Goal: Information Seeking & Learning: Learn about a topic

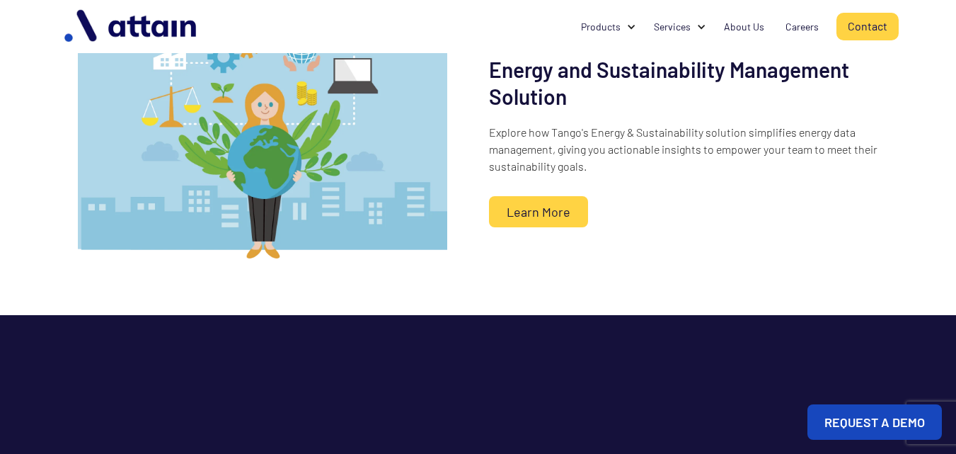
scroll to position [1062, 0]
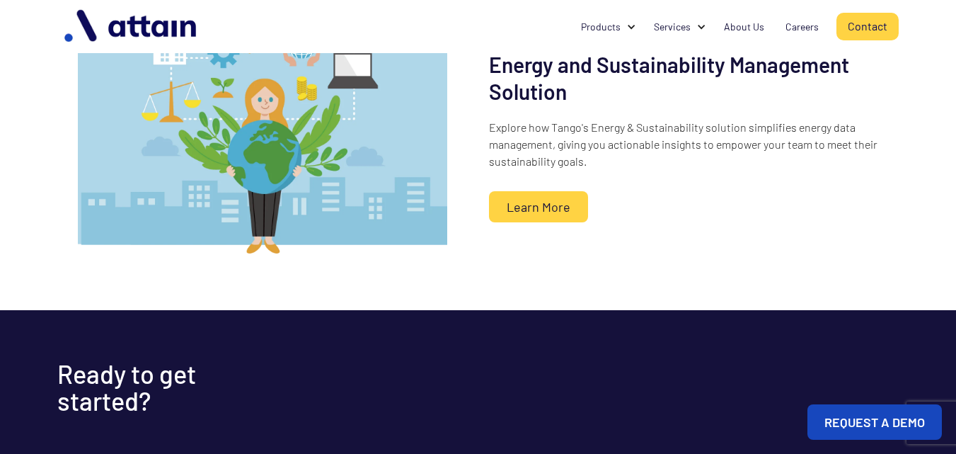
click at [565, 222] on link "Learn More" at bounding box center [538, 206] width 99 height 31
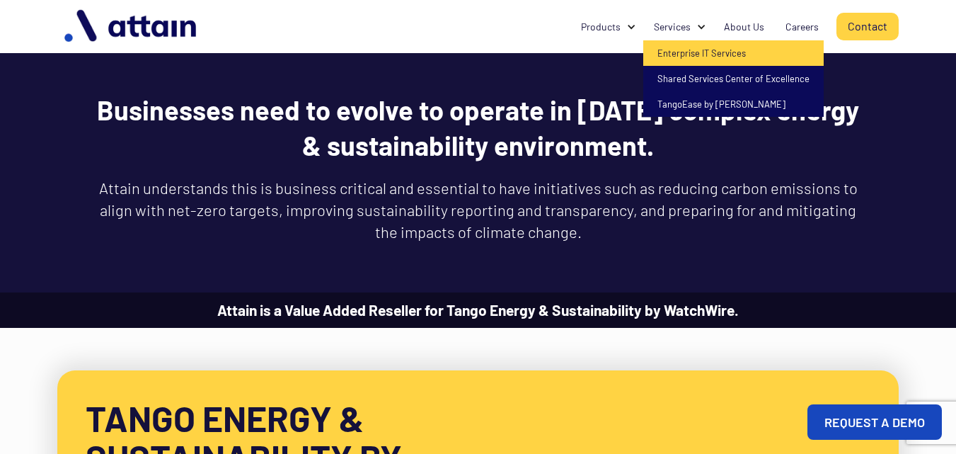
click at [684, 50] on link "Enterprise IT Services" at bounding box center [733, 52] width 180 height 25
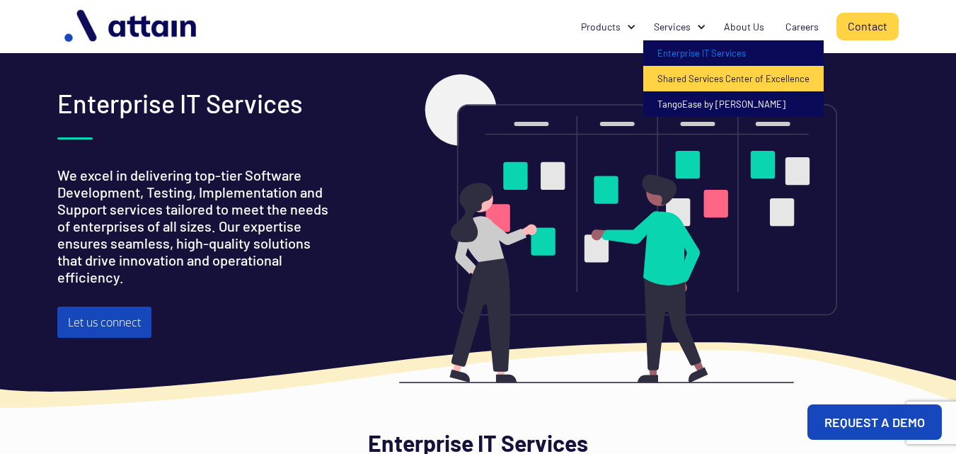
click at [692, 81] on link "Shared Services Center of Excellence" at bounding box center [733, 78] width 180 height 25
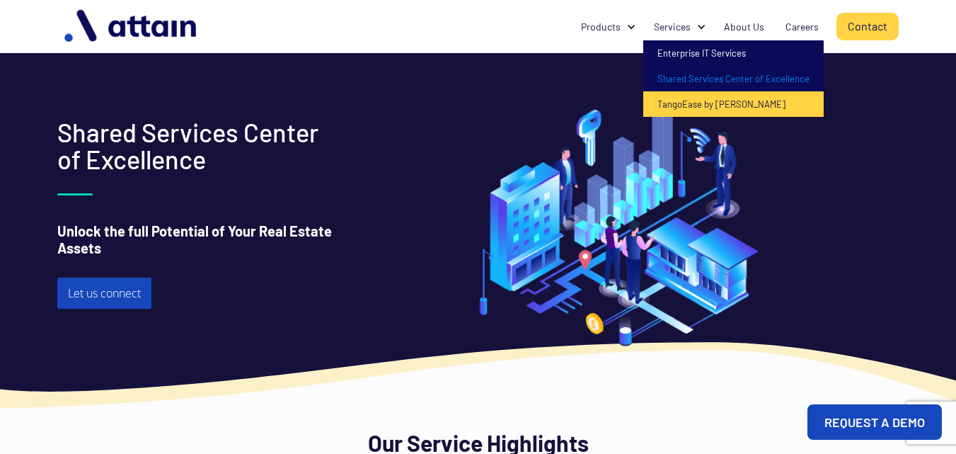
click at [701, 96] on link "TangoEase by [PERSON_NAME]" at bounding box center [733, 103] width 180 height 25
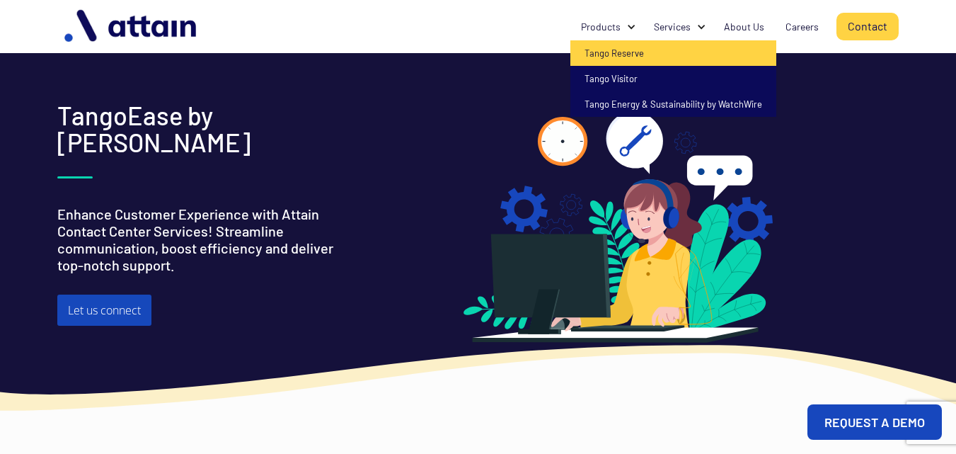
click at [620, 54] on link "Tango Reserve" at bounding box center [673, 52] width 206 height 25
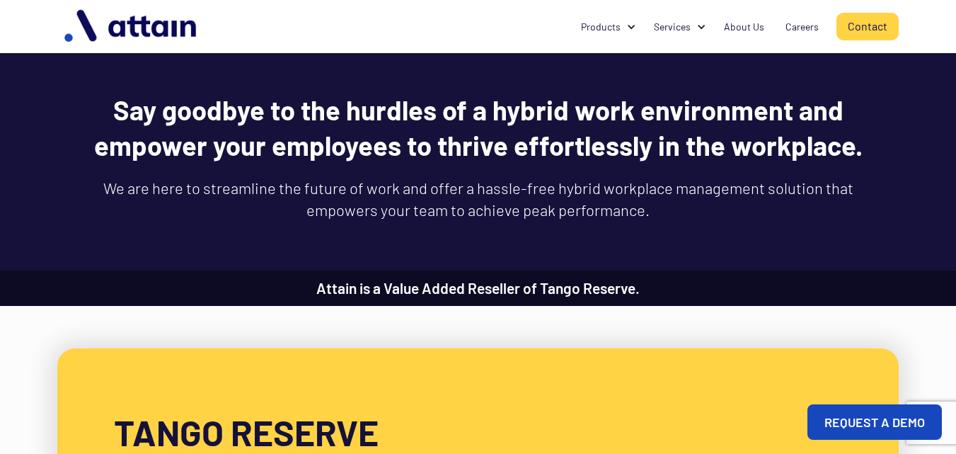
click at [141, 22] on img "home" at bounding box center [131, 26] width 149 height 45
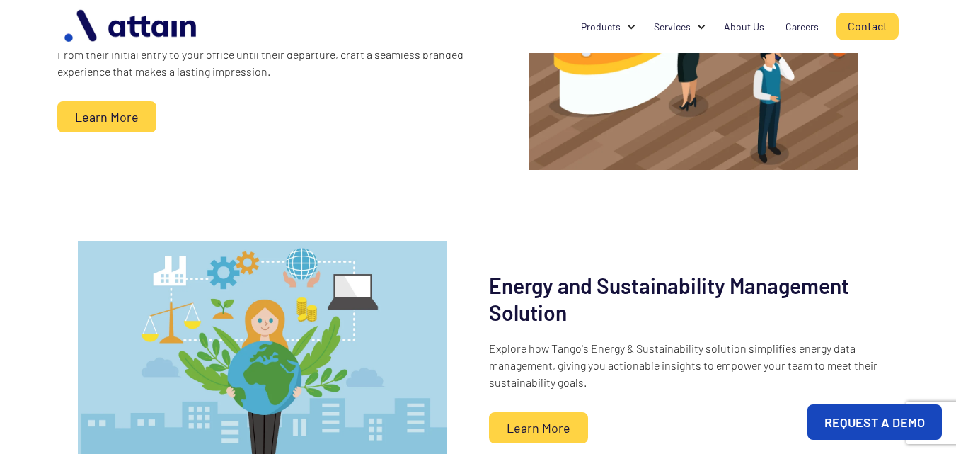
scroll to position [920, 0]
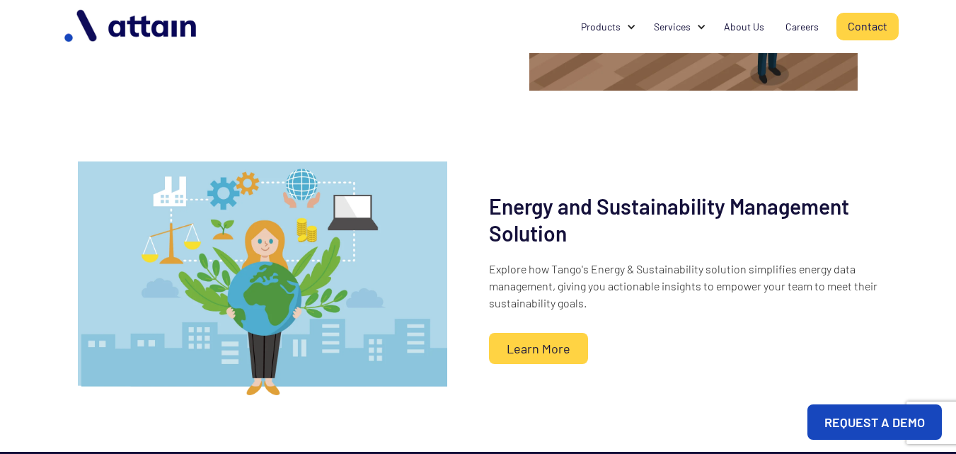
click at [547, 364] on link "Learn More" at bounding box center [538, 348] width 99 height 31
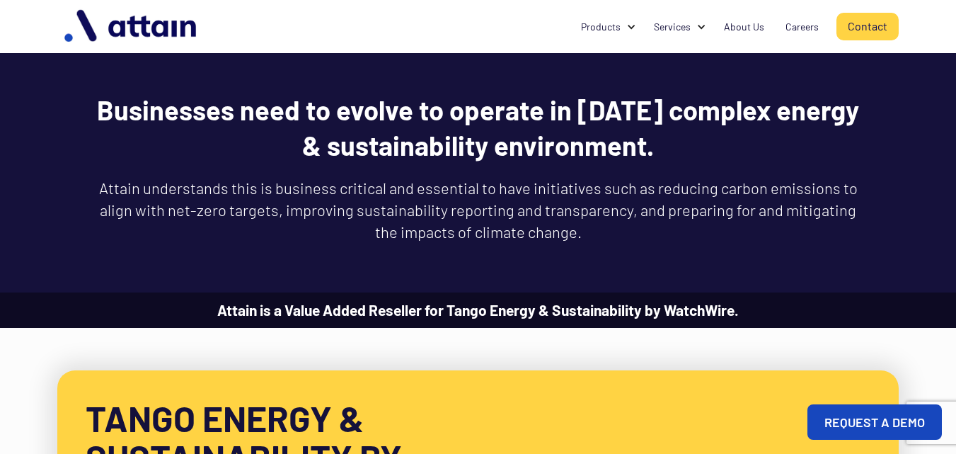
click at [149, 38] on img "home" at bounding box center [131, 26] width 149 height 45
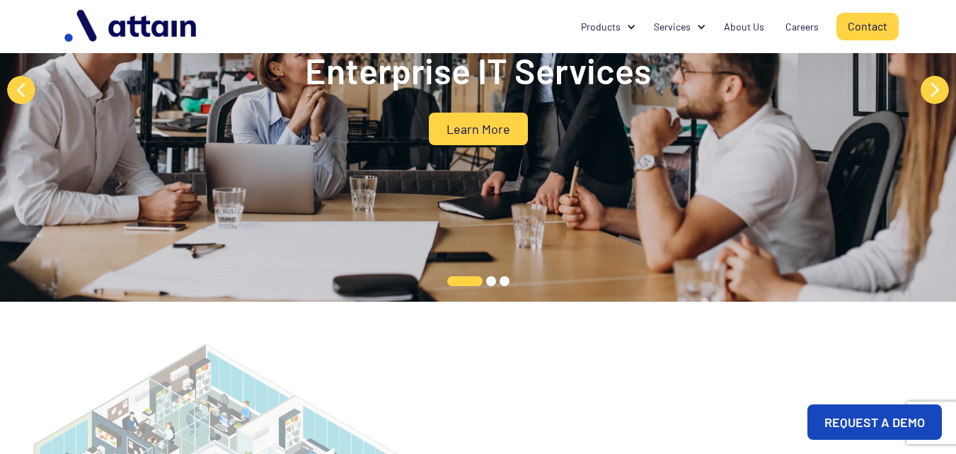
scroll to position [71, 0]
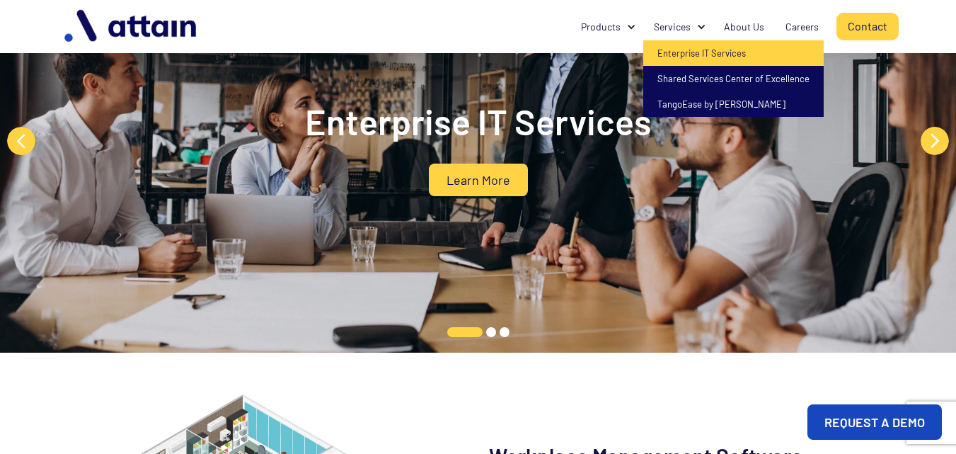
click at [689, 54] on link "Enterprise IT Services" at bounding box center [733, 52] width 180 height 25
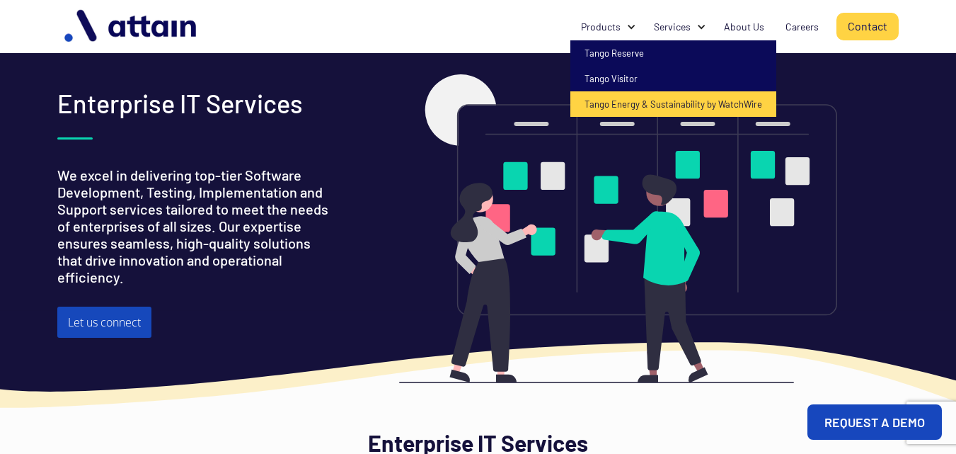
click at [624, 104] on link "Tango Energy & Sustainability by WatchWire" at bounding box center [673, 103] width 206 height 25
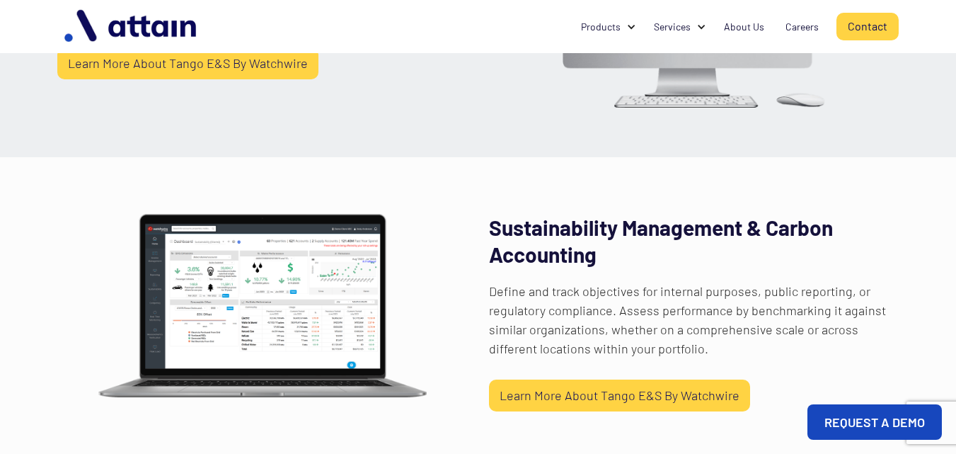
scroll to position [1321, 0]
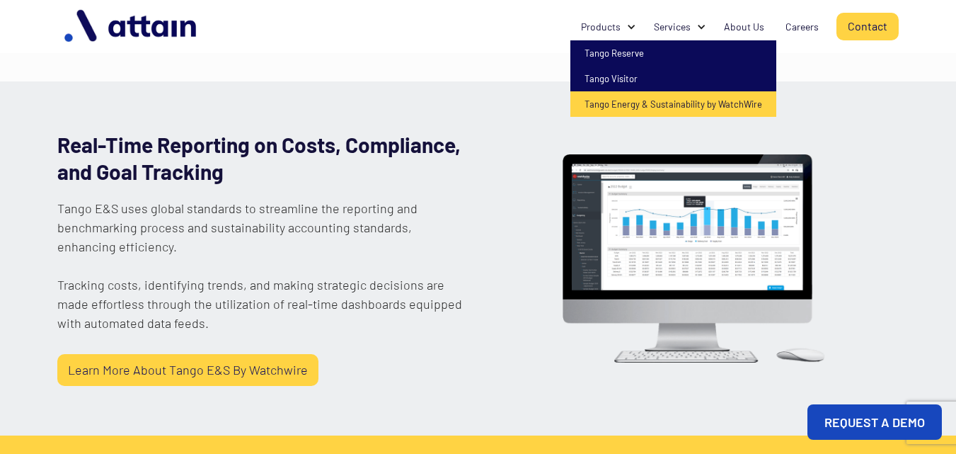
click at [632, 111] on link "Tango Energy & Sustainability by WatchWire" at bounding box center [673, 103] width 206 height 25
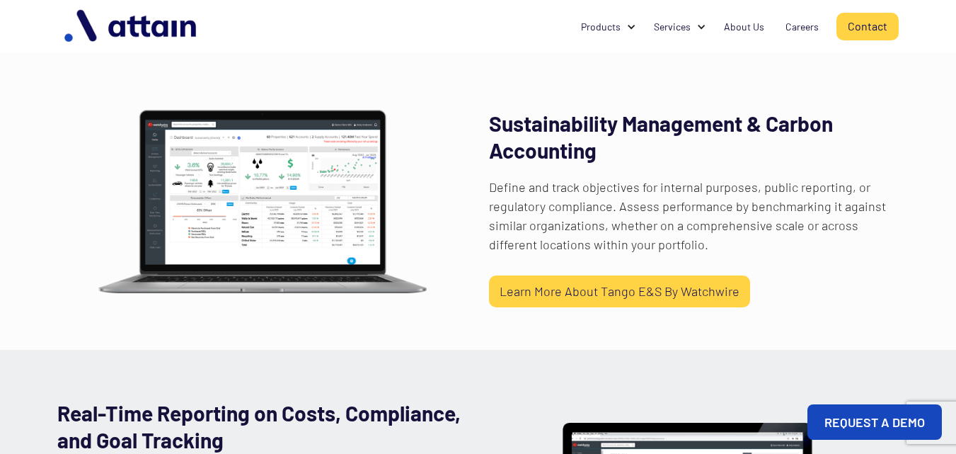
scroll to position [1062, 0]
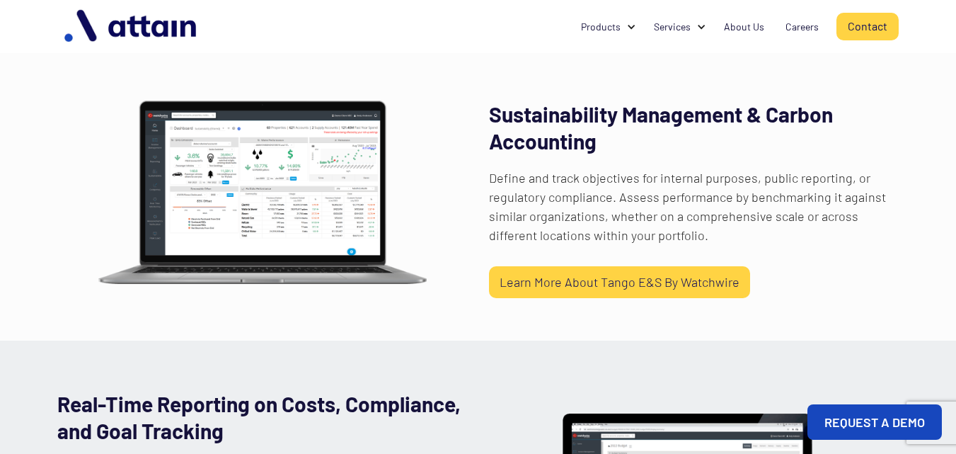
click at [573, 286] on link "Learn More About Tango E&S By Watchwire" at bounding box center [619, 282] width 261 height 32
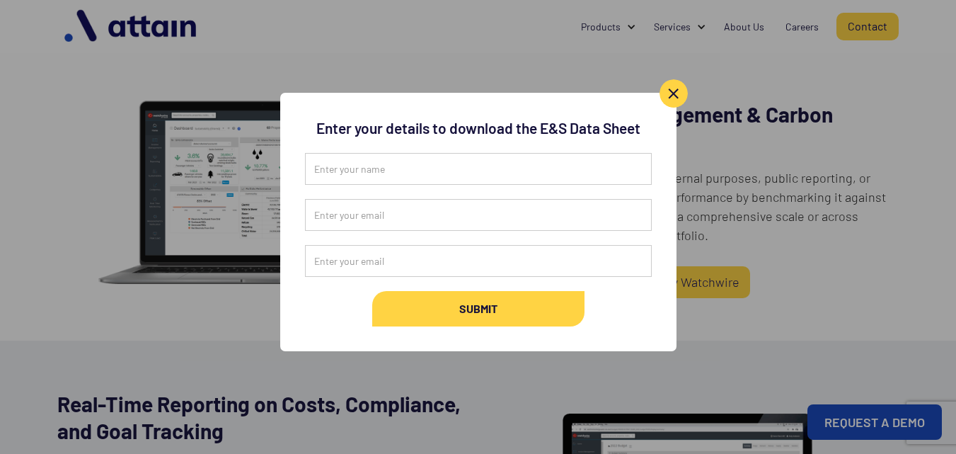
click at [663, 100] on link "Close" at bounding box center [674, 93] width 28 height 28
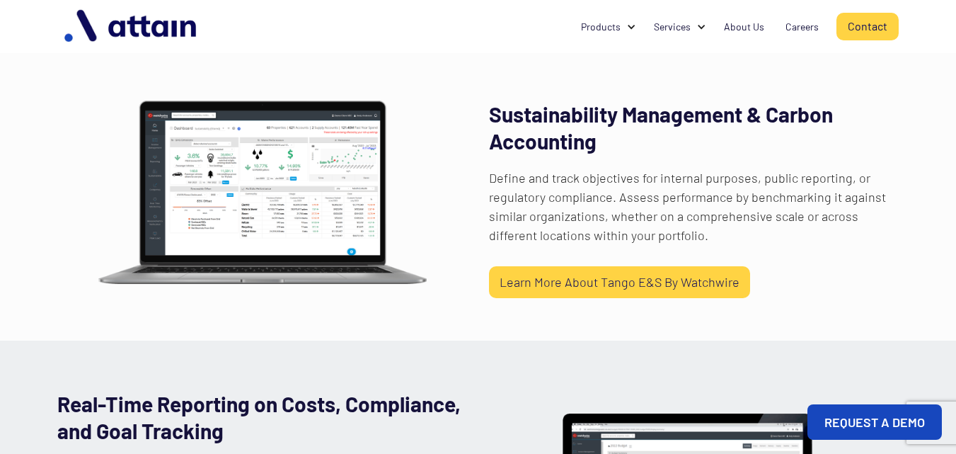
click at [635, 275] on link "Learn More About Tango E&S By Watchwire" at bounding box center [619, 282] width 261 height 32
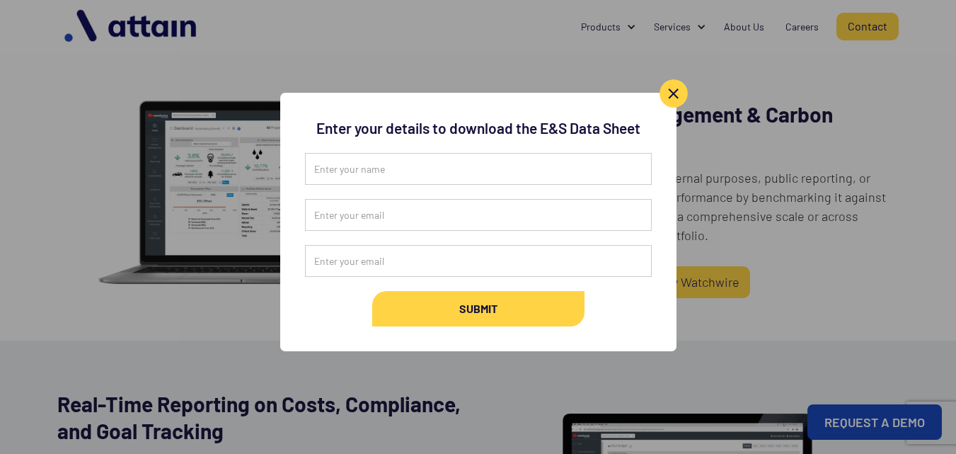
click at [671, 109] on div "Close Enter your details to download the E&S Data Sheet Submit Thank you! Your …" at bounding box center [478, 222] width 396 height 258
click at [678, 100] on link "Close" at bounding box center [674, 93] width 28 height 28
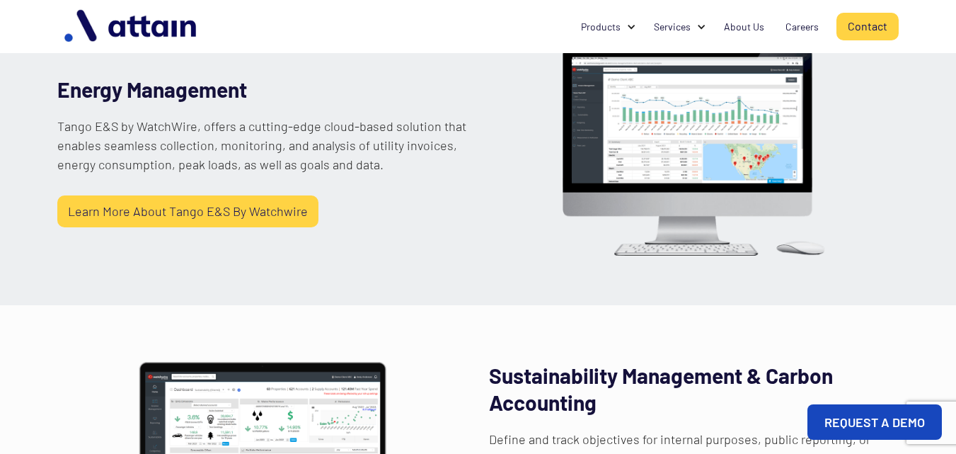
scroll to position [637, 0]
